Goal: Information Seeking & Learning: Learn about a topic

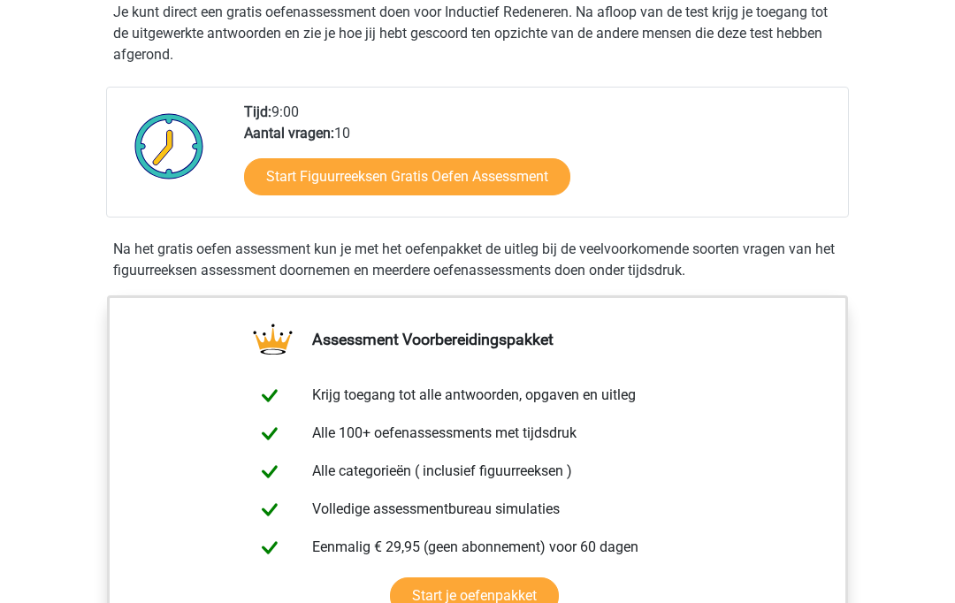
scroll to position [366, 0]
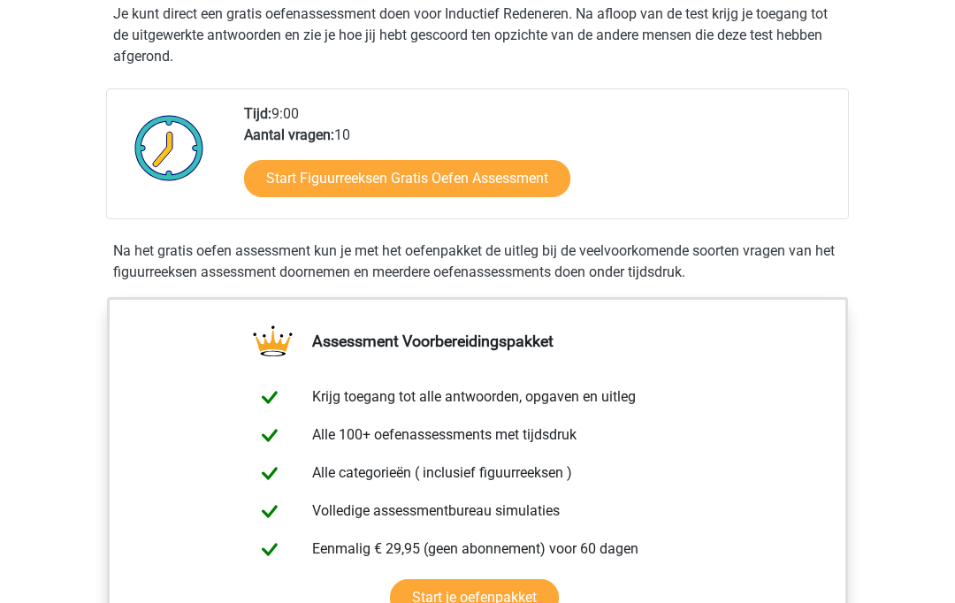
click at [540, 184] on link "Start Figuurreeksen Gratis Oefen Assessment" at bounding box center [407, 178] width 326 height 37
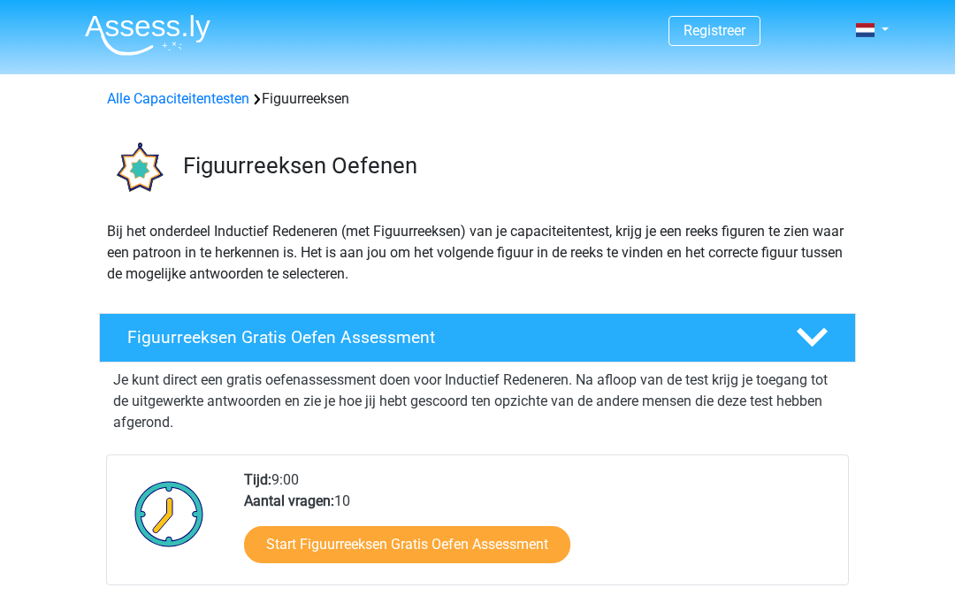
scroll to position [440, 0]
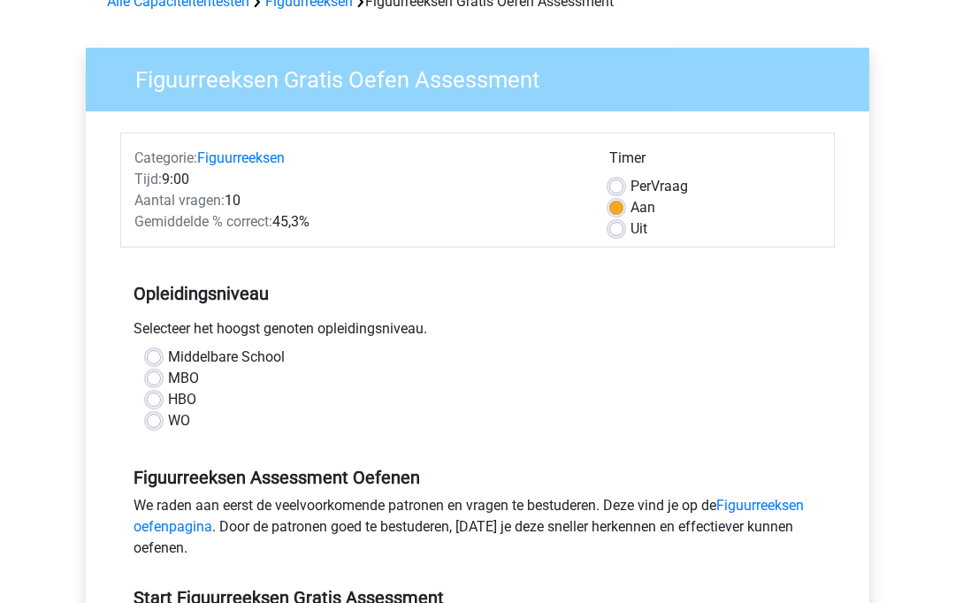
scroll to position [127, 0]
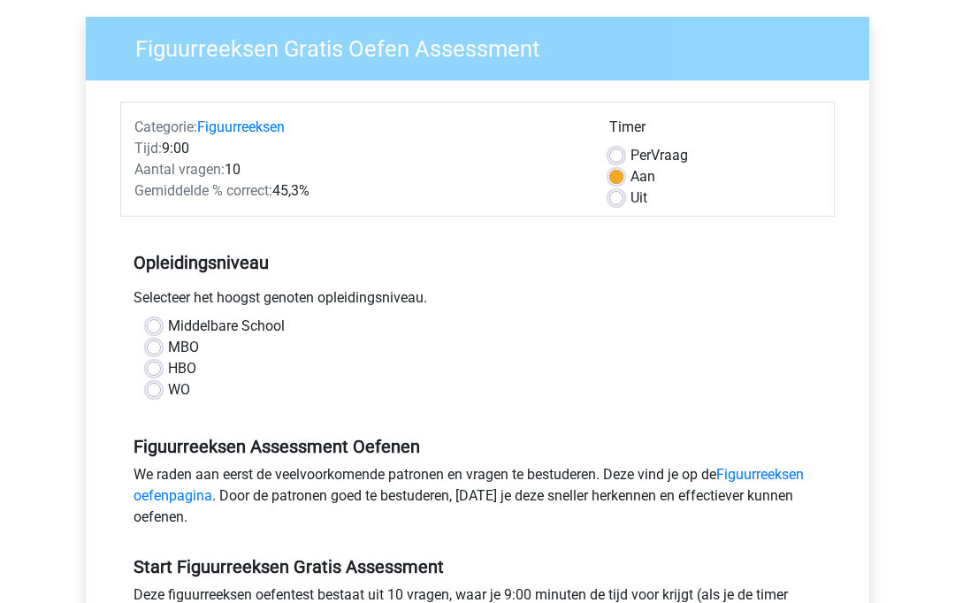
click at [168, 345] on label "MBO" at bounding box center [183, 348] width 31 height 21
click at [156, 345] on input "MBO" at bounding box center [154, 347] width 14 height 18
radio input "true"
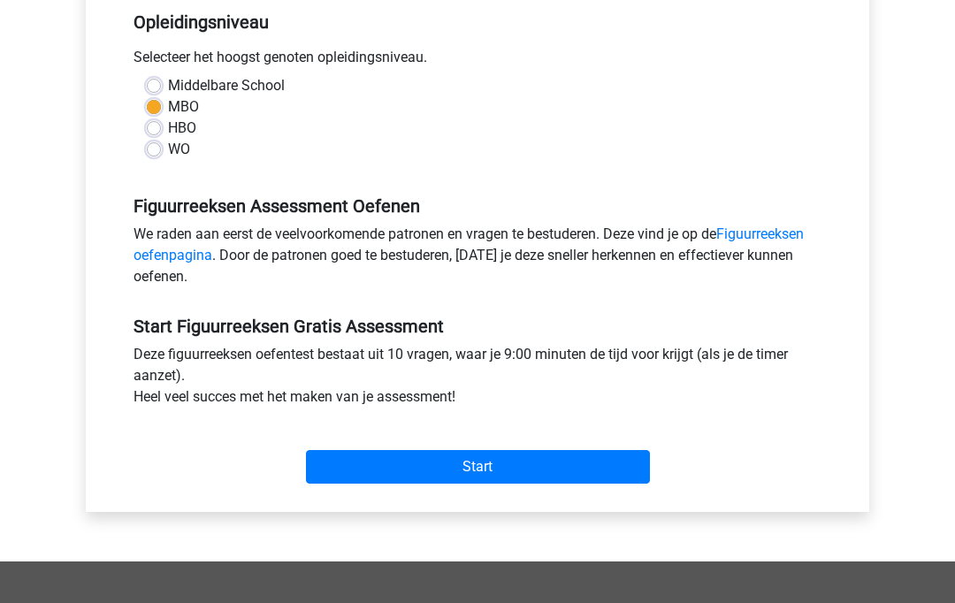
scroll to position [370, 0]
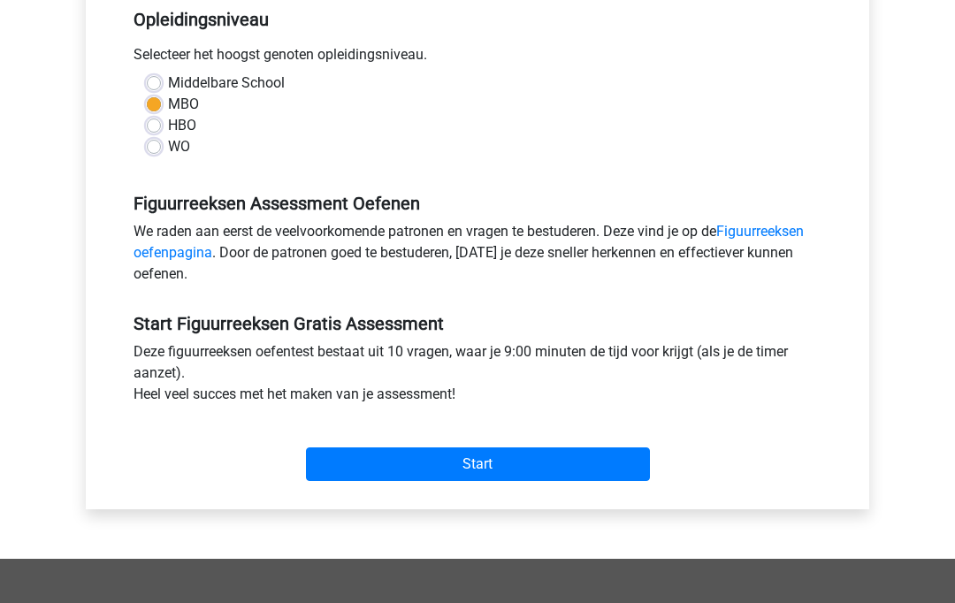
click at [478, 481] on input "Start" at bounding box center [478, 465] width 344 height 34
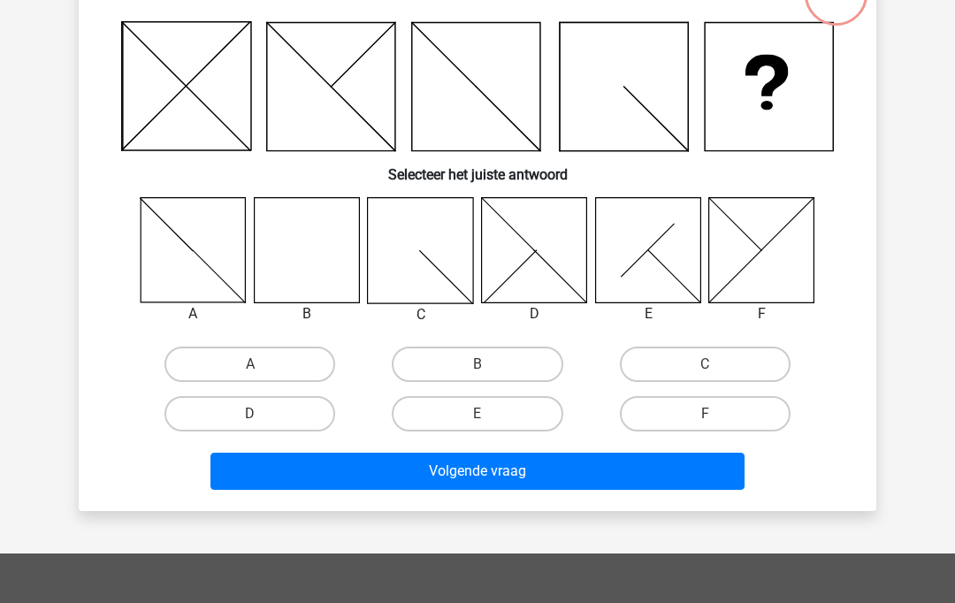
click at [524, 368] on label "B" at bounding box center [477, 364] width 171 height 35
click at [489, 368] on input "B" at bounding box center [482, 370] width 11 height 11
radio input "true"
click at [527, 487] on button "Volgende vraag" at bounding box center [477, 471] width 535 height 37
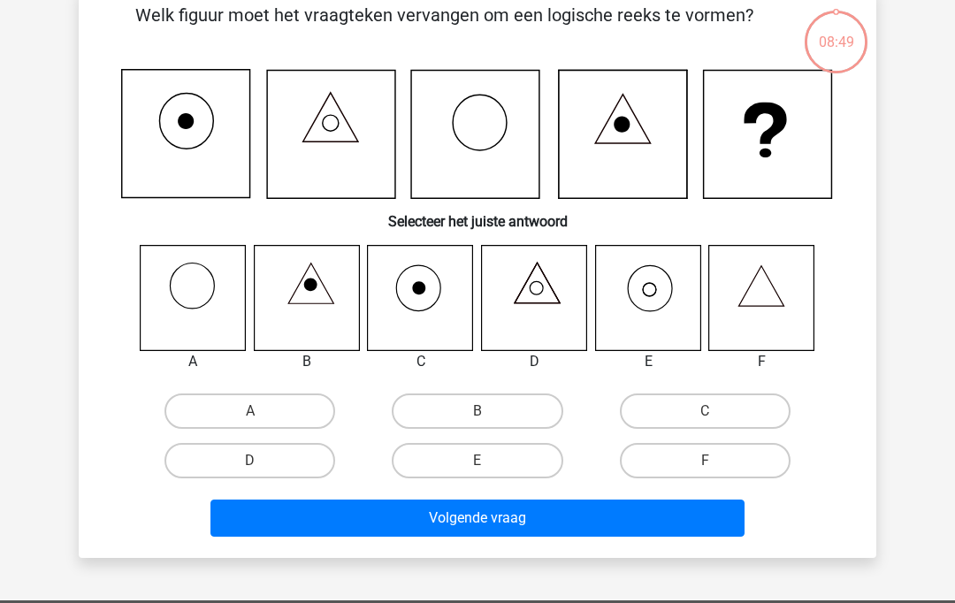
scroll to position [81, 0]
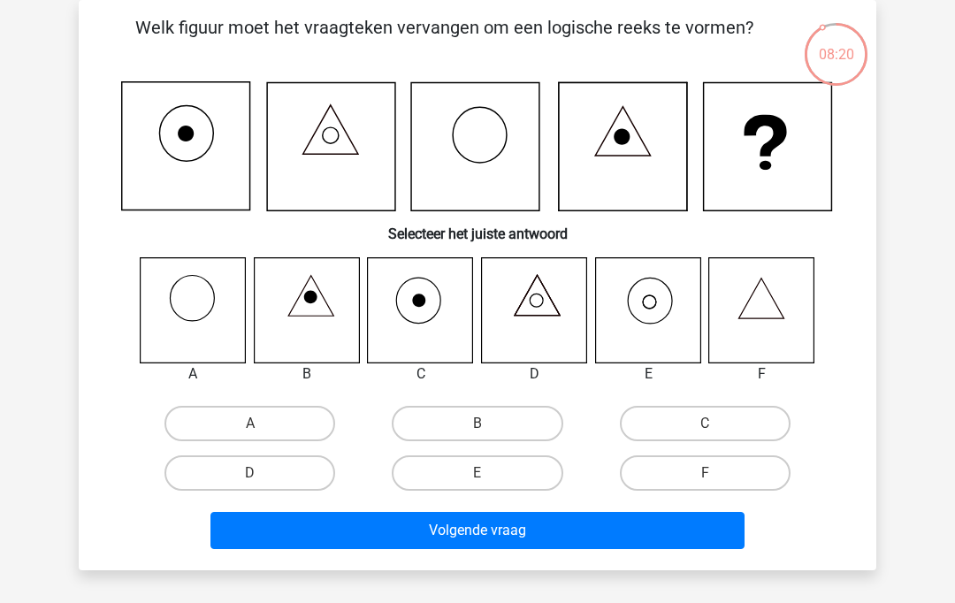
click at [645, 322] on icon at bounding box center [647, 309] width 105 height 105
click at [539, 462] on label "E" at bounding box center [477, 472] width 171 height 35
click at [489, 473] on input "E" at bounding box center [482, 478] width 11 height 11
radio input "true"
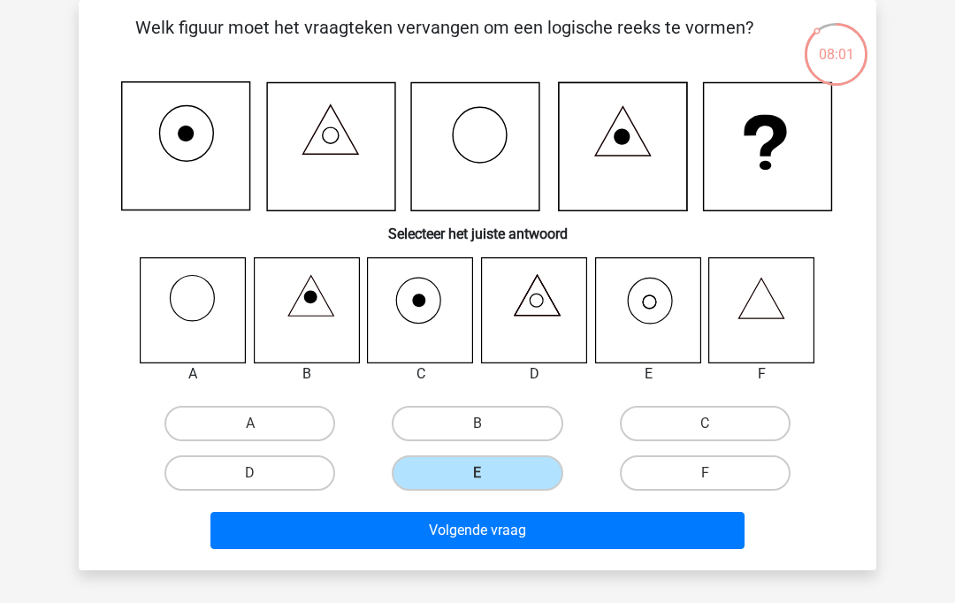
click at [585, 534] on button "Volgende vraag" at bounding box center [477, 530] width 535 height 37
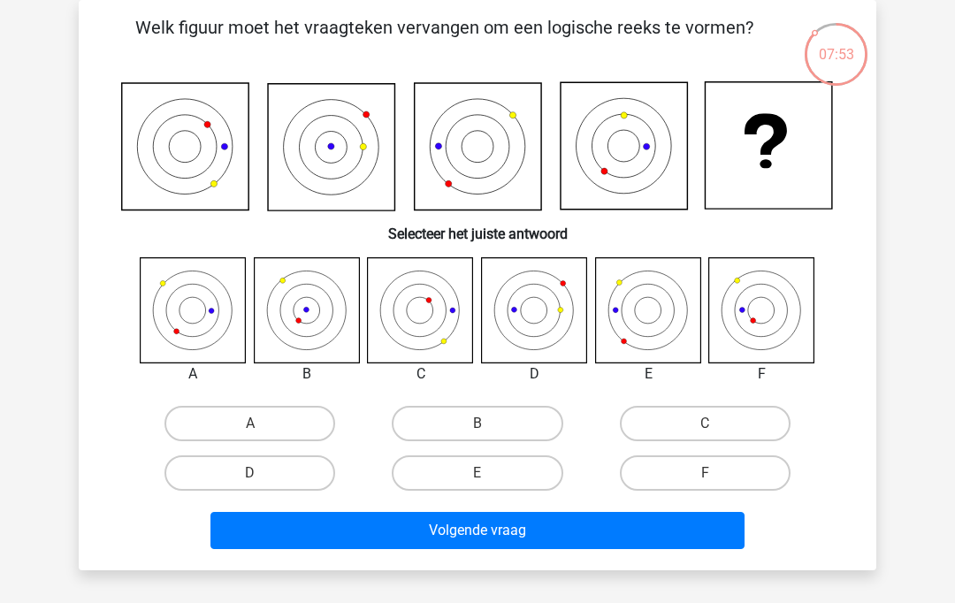
click at [100, 154] on div "Welk figuur moet het vraagteken vervangen om een logische reeks te vormen? Sele…" at bounding box center [477, 285] width 783 height 542
click at [34, 123] on div "Registreer Nederlands English" at bounding box center [477, 499] width 955 height 1161
click at [237, 421] on label "A" at bounding box center [249, 423] width 171 height 35
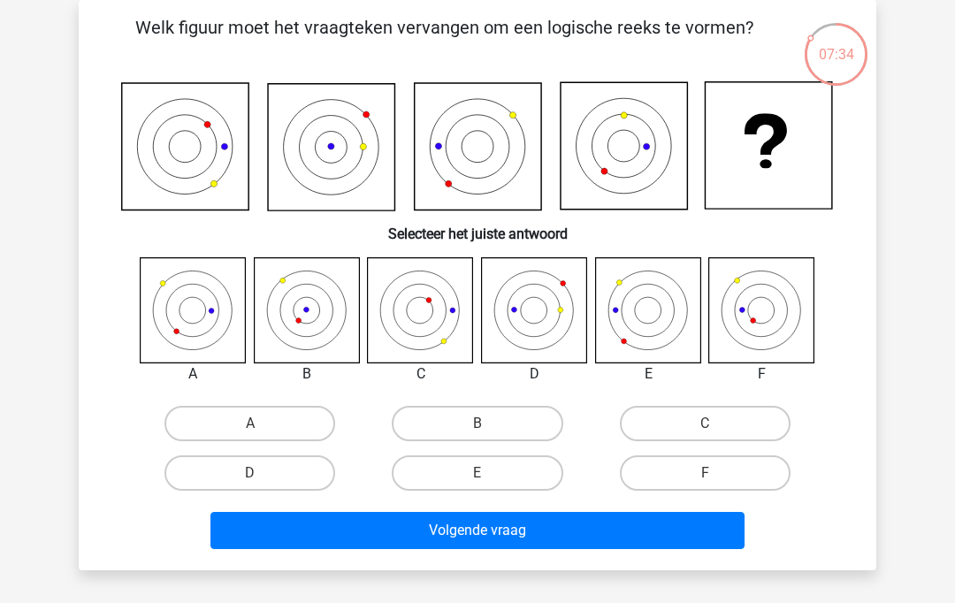
click at [250, 424] on input "A" at bounding box center [255, 429] width 11 height 11
radio input "true"
click at [278, 530] on button "Volgende vraag" at bounding box center [477, 530] width 535 height 37
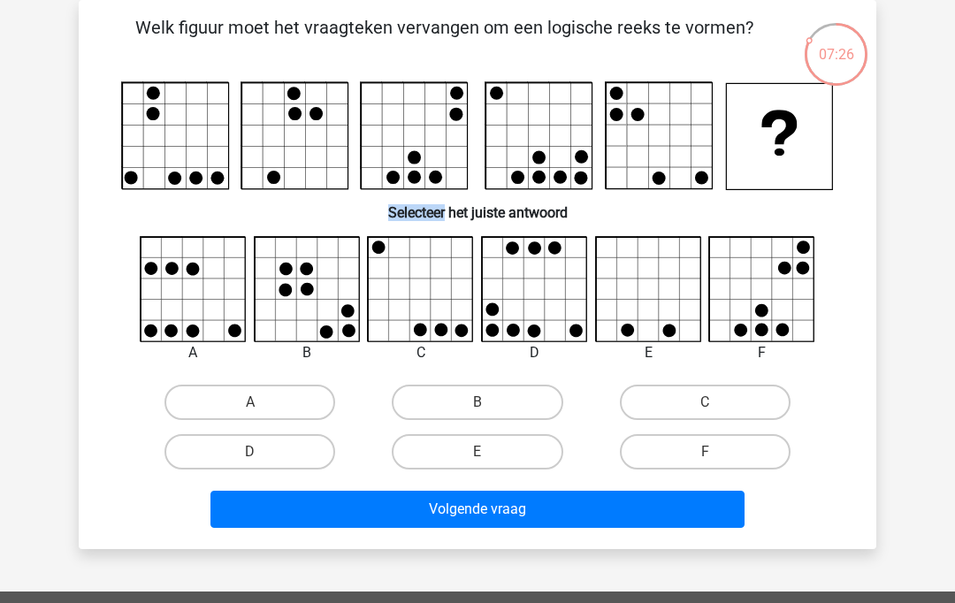
click at [102, 178] on div "Welk figuur moet het vraagteken vervangen om een logische reeks te vormen?" at bounding box center [477, 274] width 783 height 521
